Goal: Task Accomplishment & Management: Complete application form

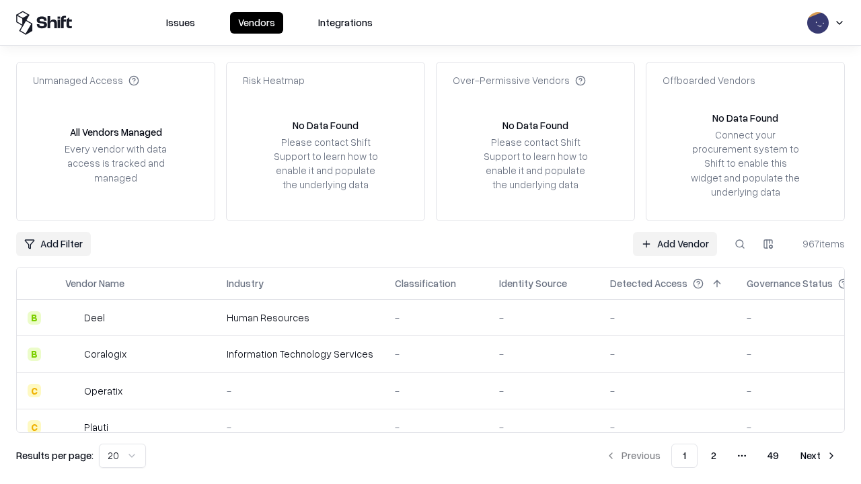
click at [674, 243] on link "Add Vendor" at bounding box center [675, 244] width 84 height 24
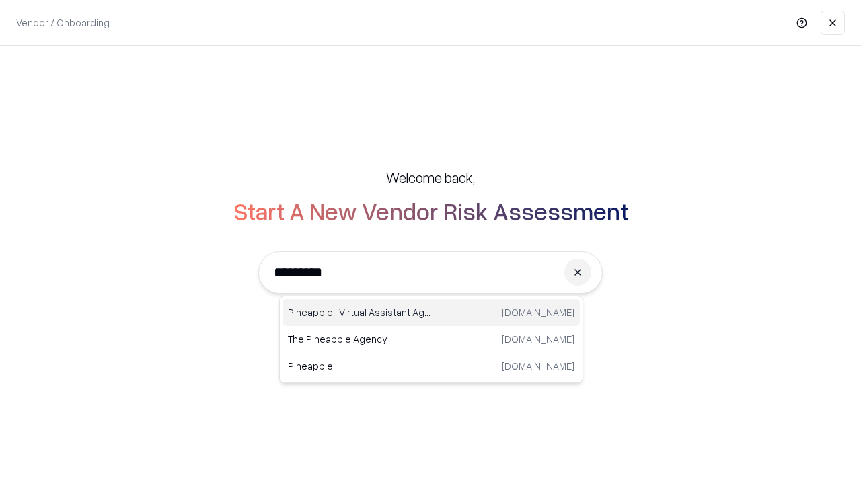
click at [431, 313] on div "Pineapple | Virtual Assistant Agency trypineapple.com" at bounding box center [430, 312] width 297 height 27
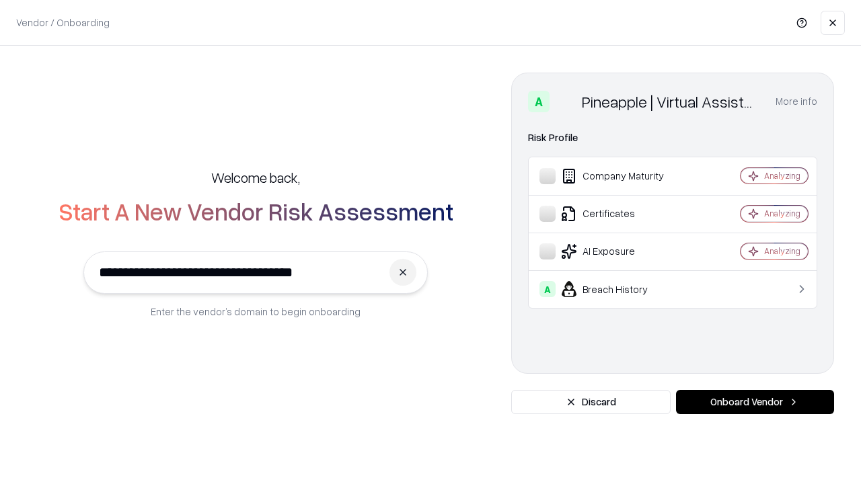
type input "**********"
click at [754, 402] on button "Onboard Vendor" at bounding box center [755, 402] width 158 height 24
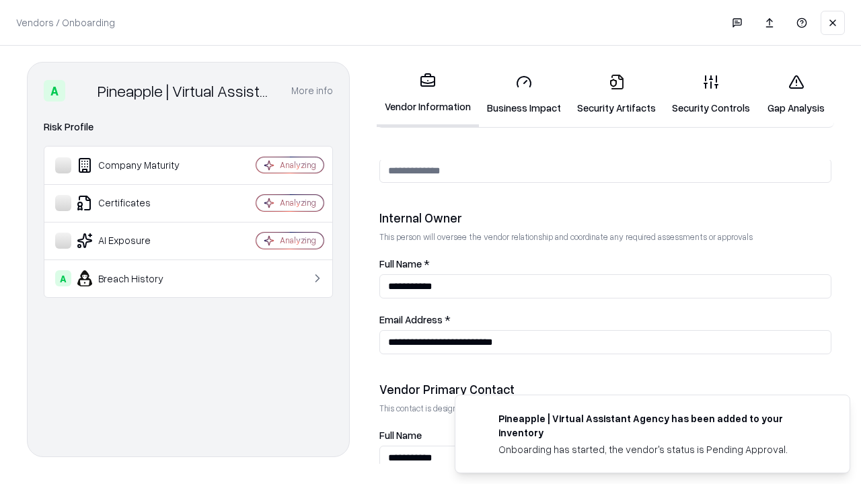
scroll to position [696, 0]
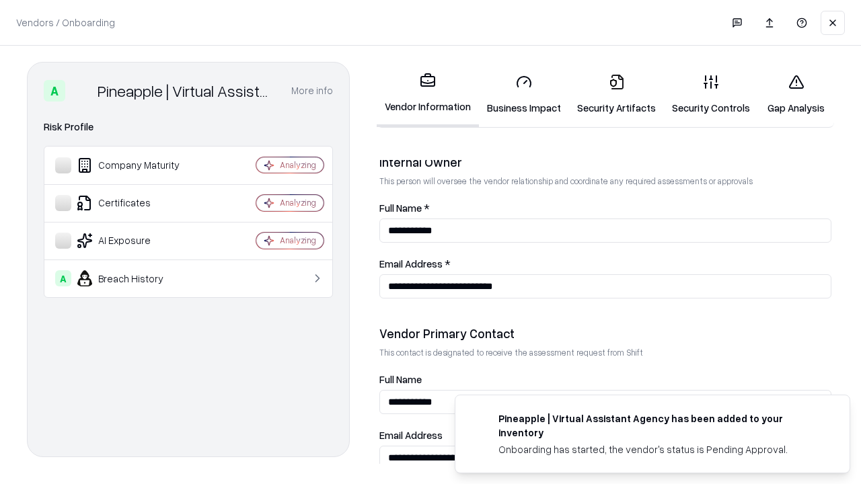
click at [524, 94] on link "Business Impact" at bounding box center [524, 94] width 90 height 63
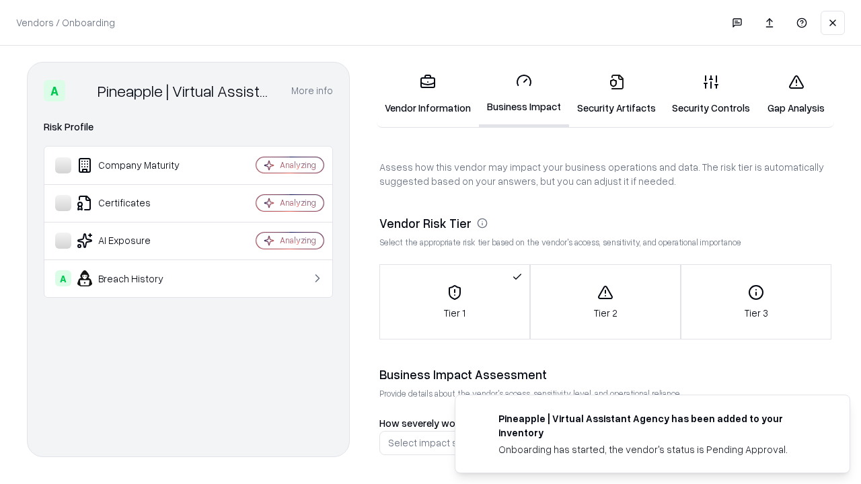
click at [616, 94] on link "Security Artifacts" at bounding box center [616, 94] width 95 height 63
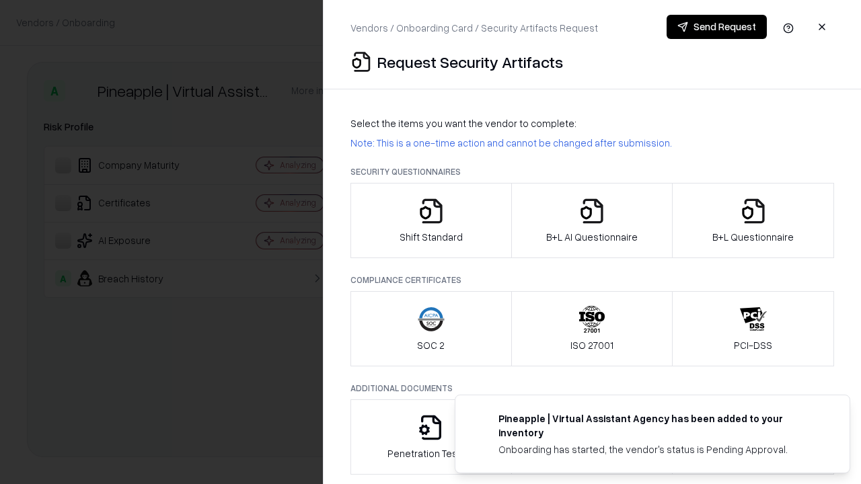
click at [430, 221] on icon "button" at bounding box center [430, 211] width 27 height 27
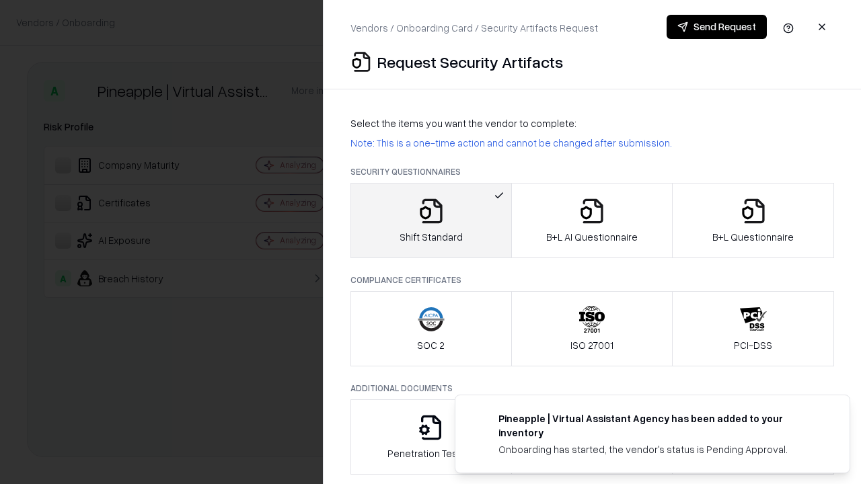
click at [716, 27] on button "Send Request" at bounding box center [716, 27] width 100 height 24
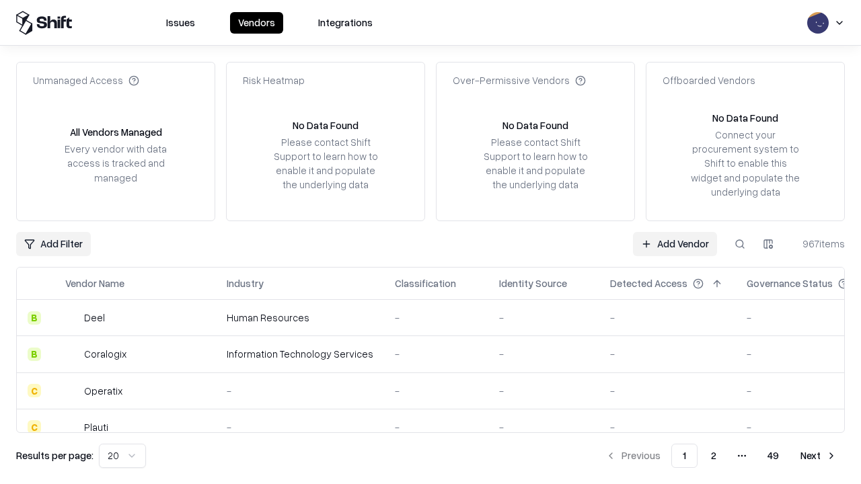
click at [739, 243] on button at bounding box center [739, 244] width 24 height 24
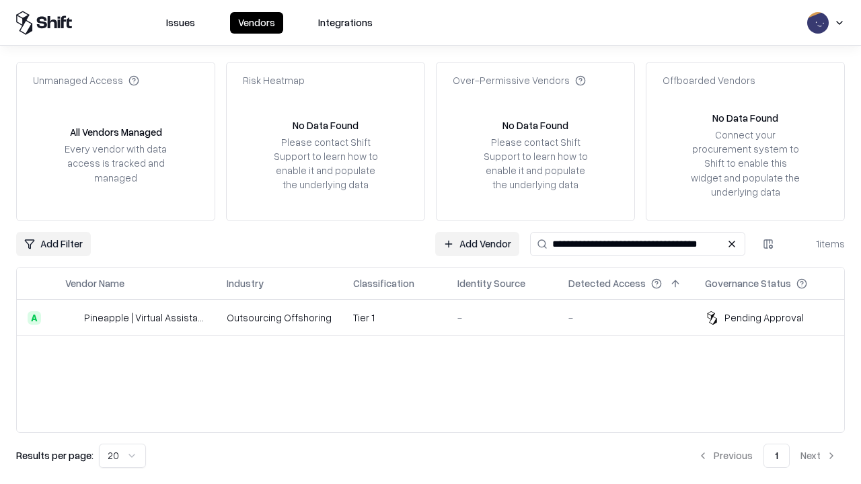
type input "**********"
click at [438, 317] on td "Tier 1" at bounding box center [394, 318] width 104 height 36
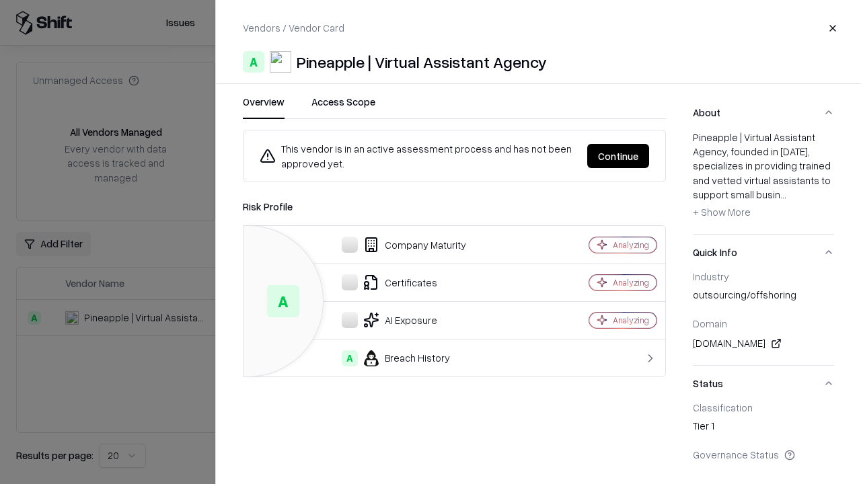
click at [618, 156] on button "Continue" at bounding box center [618, 156] width 62 height 24
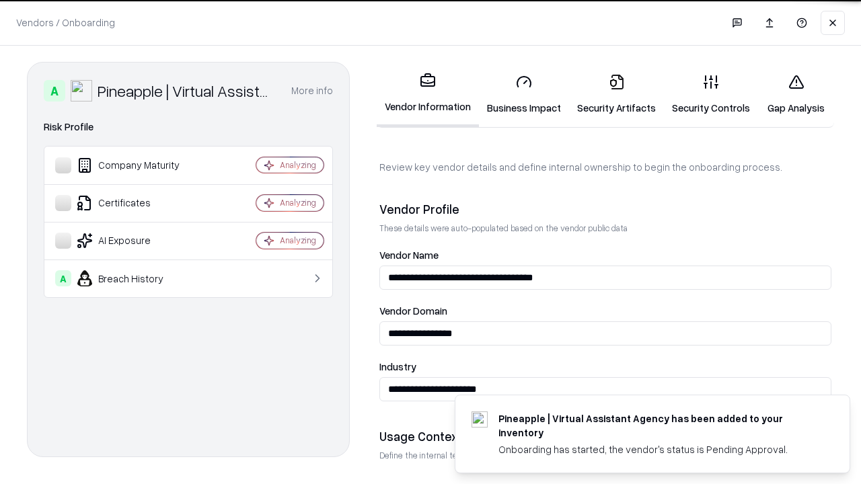
click at [616, 94] on link "Security Artifacts" at bounding box center [616, 94] width 95 height 63
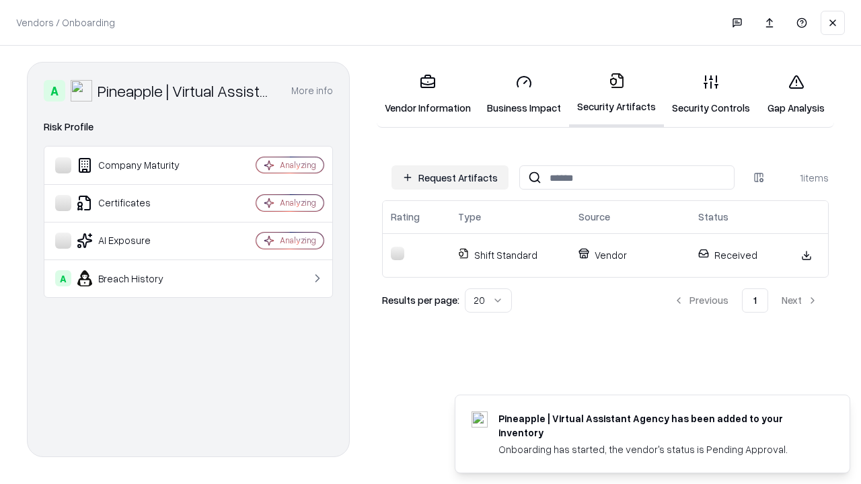
click at [711, 94] on link "Security Controls" at bounding box center [711, 94] width 94 height 63
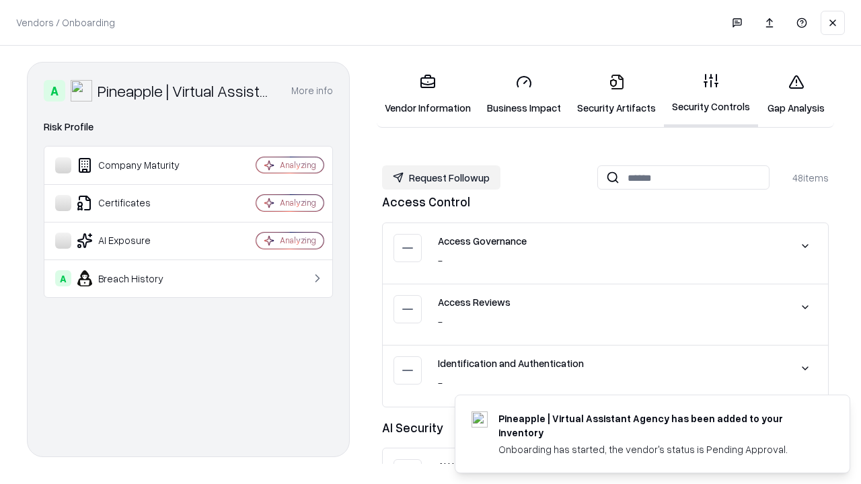
click at [441, 177] on button "Request Followup" at bounding box center [441, 177] width 118 height 24
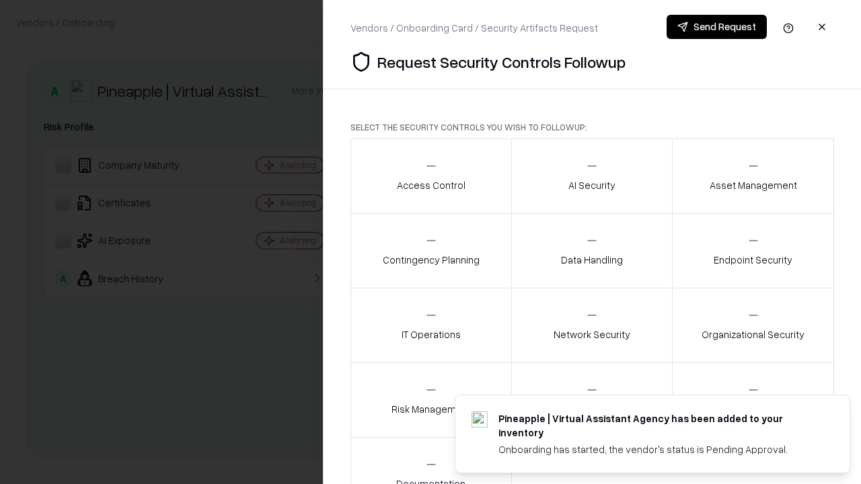
click at [430, 176] on div "Access Control" at bounding box center [431, 175] width 69 height 33
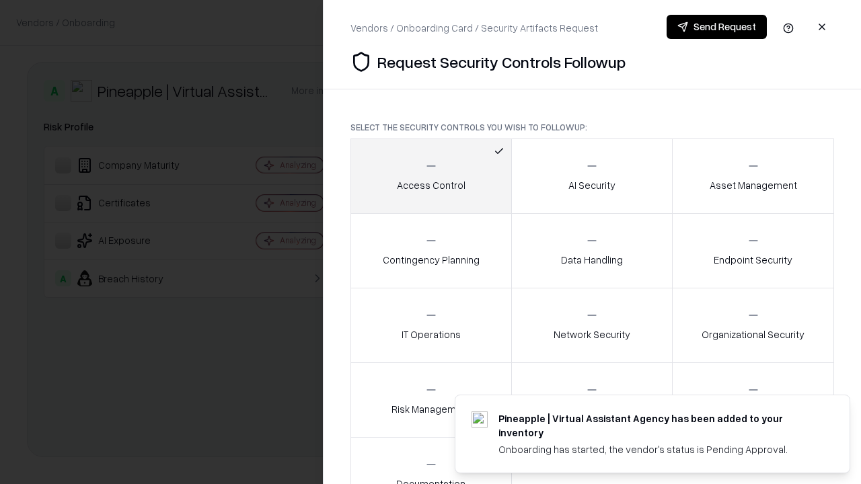
click at [716, 27] on button "Send Request" at bounding box center [716, 27] width 100 height 24
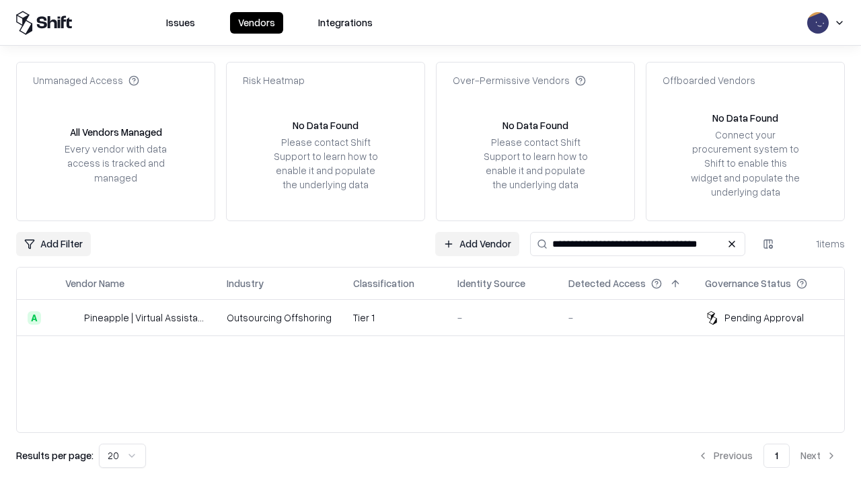
type input "**********"
click at [438, 317] on td "Tier 1" at bounding box center [394, 318] width 104 height 36
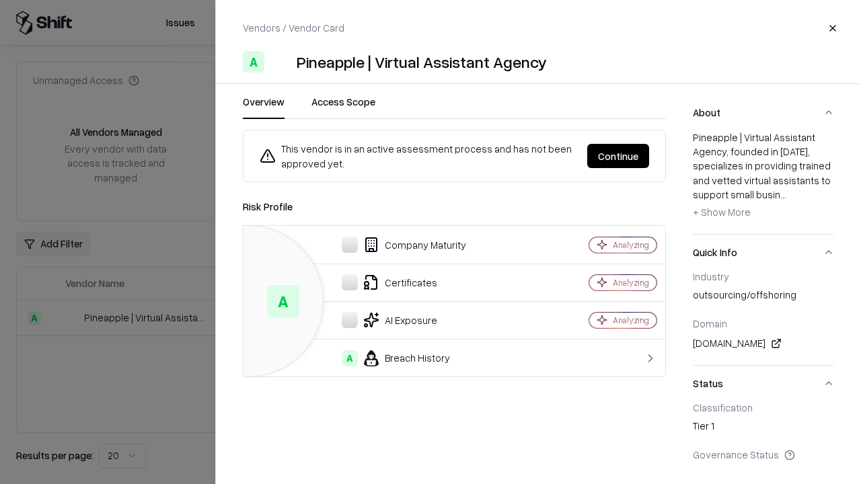
click at [618, 156] on button "Continue" at bounding box center [618, 156] width 62 height 24
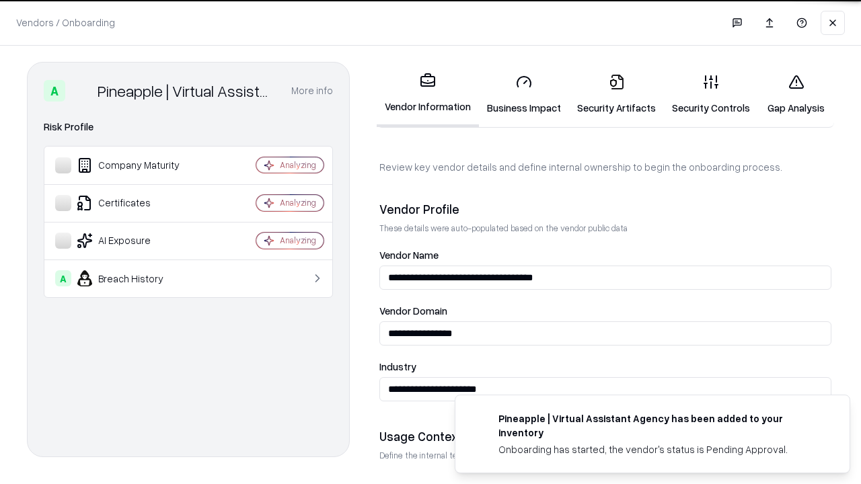
click at [795, 94] on link "Gap Analysis" at bounding box center [796, 94] width 76 height 63
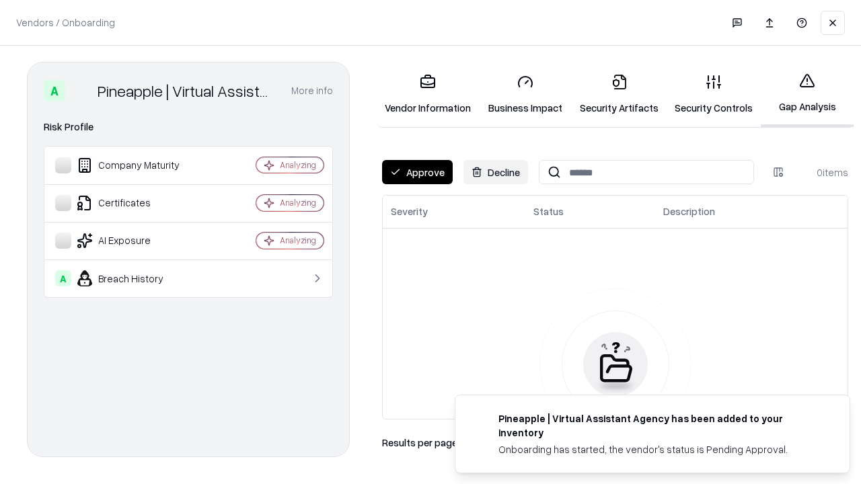
click at [417, 172] on button "Approve" at bounding box center [417, 172] width 71 height 24
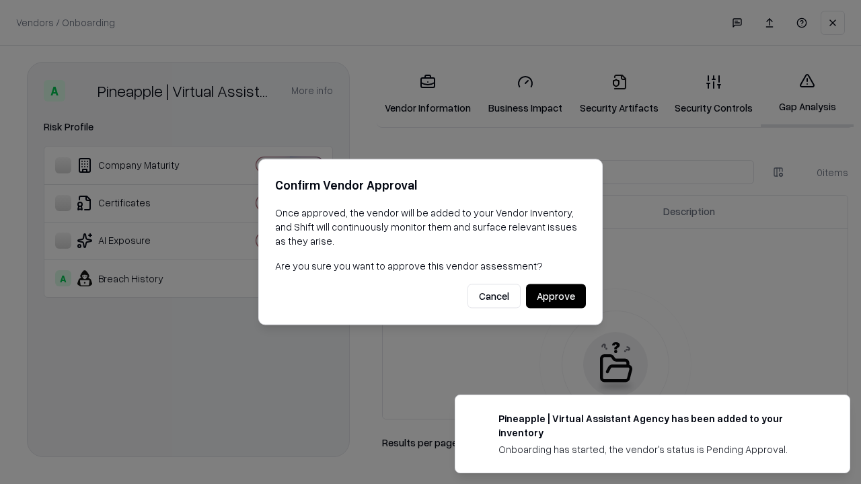
click at [555, 296] on button "Approve" at bounding box center [556, 296] width 60 height 24
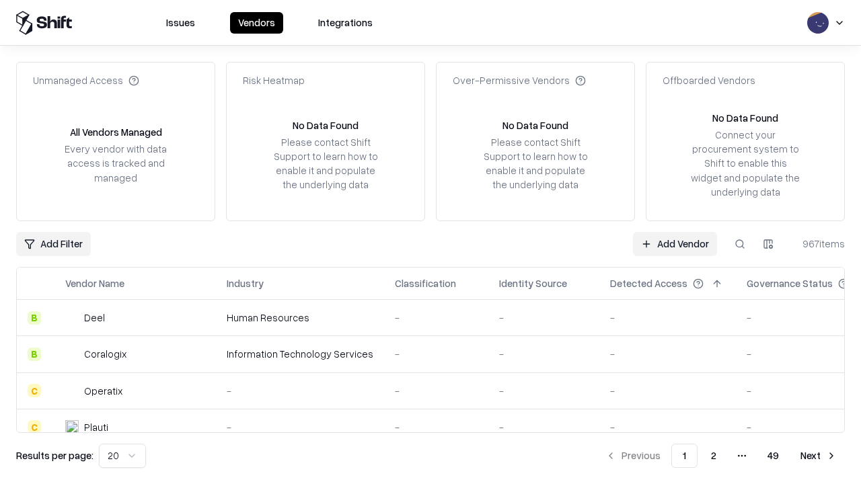
type input "**********"
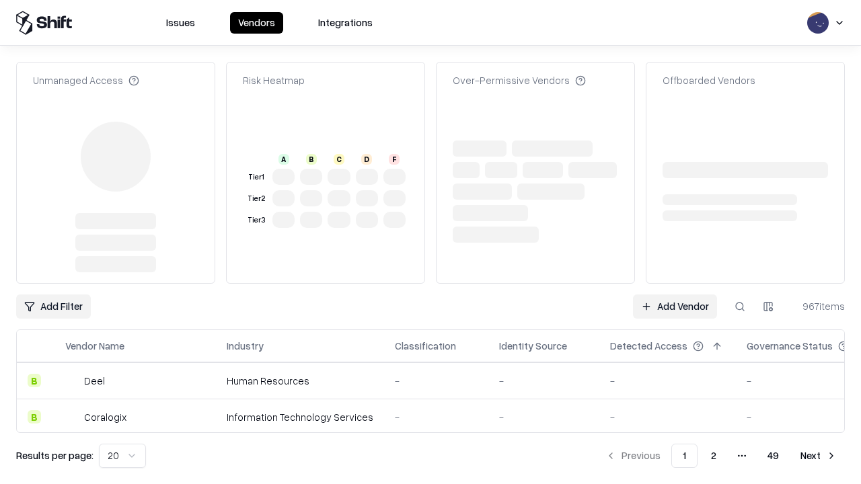
click at [674, 294] on link "Add Vendor" at bounding box center [675, 306] width 84 height 24
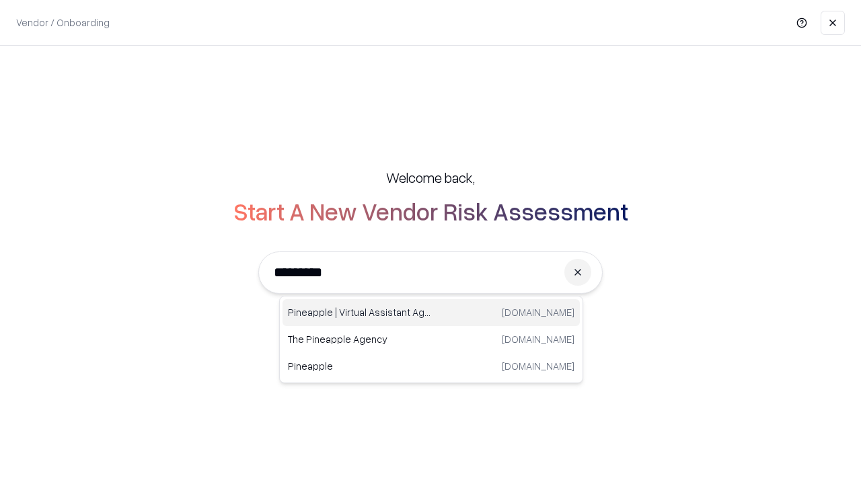
click at [431, 313] on div "Pineapple | Virtual Assistant Agency trypineapple.com" at bounding box center [430, 312] width 297 height 27
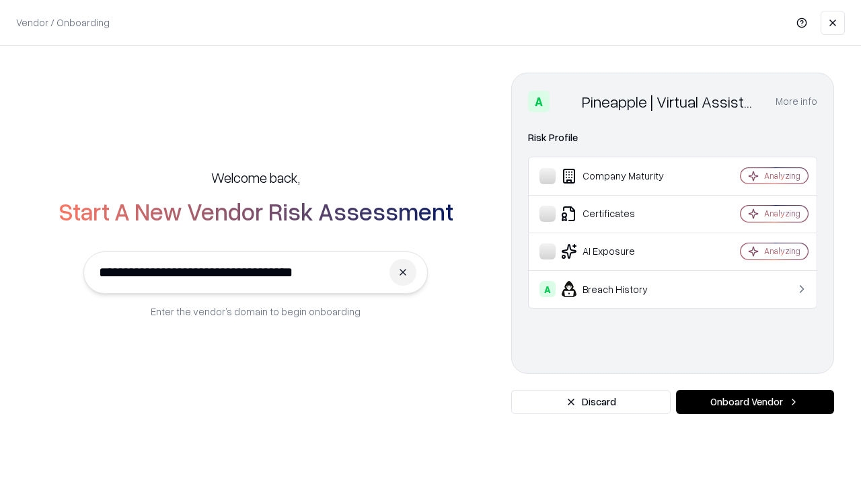
type input "**********"
click at [754, 402] on button "Onboard Vendor" at bounding box center [755, 402] width 158 height 24
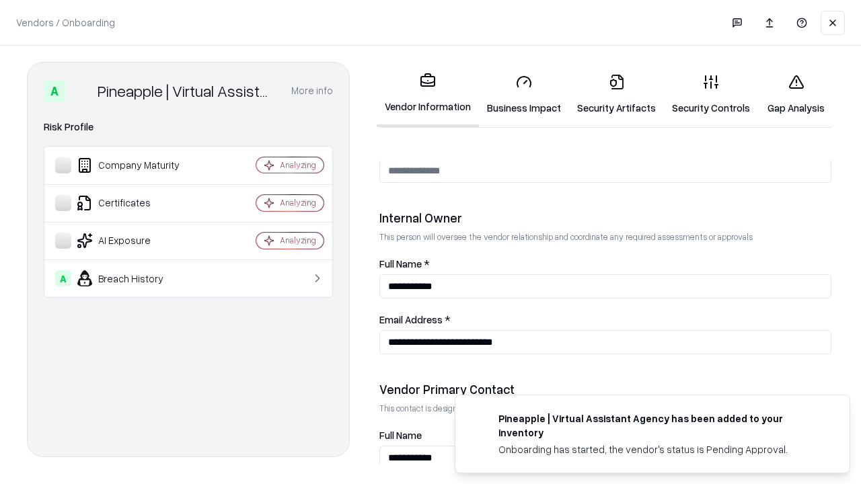
scroll to position [696, 0]
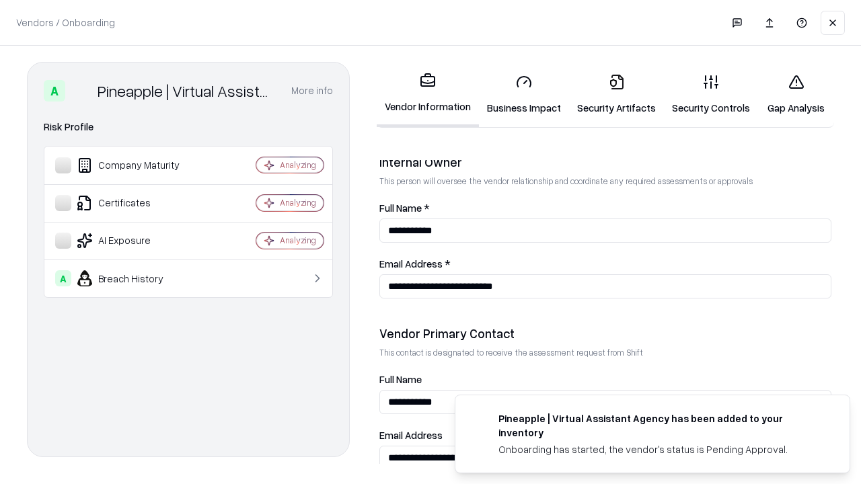
click at [795, 94] on link "Gap Analysis" at bounding box center [796, 94] width 76 height 63
